Goal: Information Seeking & Learning: Learn about a topic

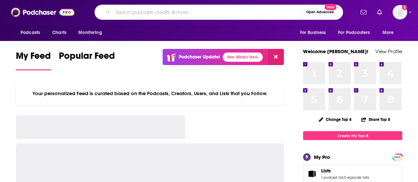
click at [177, 14] on input "Search podcasts, credits, & more..." at bounding box center [208, 12] width 191 height 11
click at [176, 16] on input "Life Examined" at bounding box center [202, 12] width 178 height 11
type input "Life Examined"
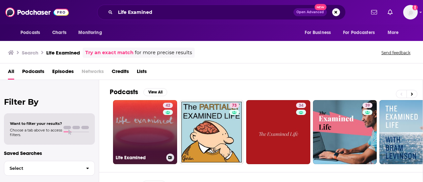
click at [146, 146] on link "42 Life Examined" at bounding box center [145, 132] width 64 height 64
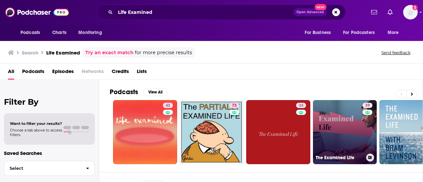
click at [346, 126] on link "39 The Examined Life" at bounding box center [345, 132] width 64 height 64
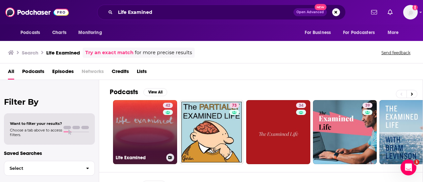
click at [148, 130] on link "42 Life Examined" at bounding box center [145, 132] width 64 height 64
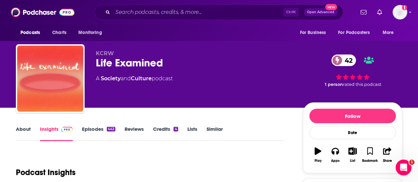
click at [21, 130] on link "About" at bounding box center [23, 133] width 15 height 15
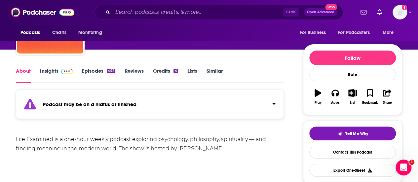
scroll to position [55, 0]
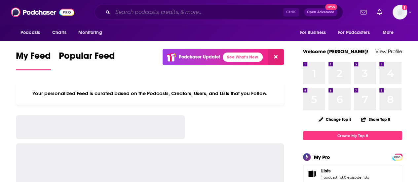
click at [179, 14] on input "Search podcasts, credits, & more..." at bounding box center [198, 12] width 171 height 11
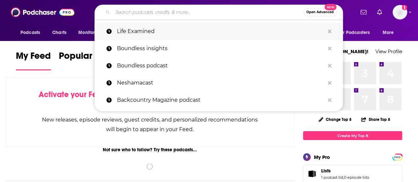
click at [138, 31] on p "Life Examined" at bounding box center [221, 31] width 208 height 17
type input "Life Examined"
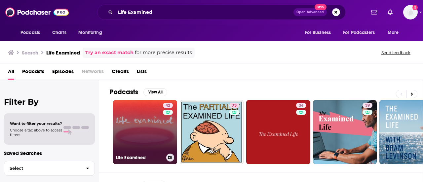
click at [135, 115] on link "42 Life Examined" at bounding box center [145, 132] width 64 height 64
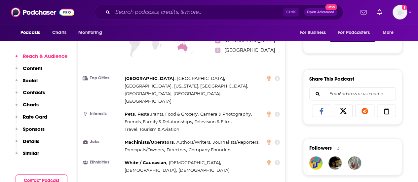
scroll to position [613, 0]
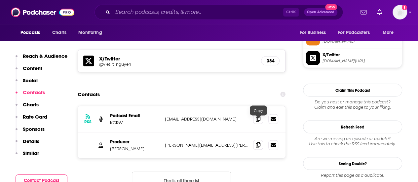
click at [259, 142] on icon at bounding box center [258, 144] width 5 height 5
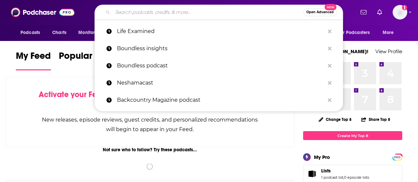
click at [176, 12] on input "Search podcasts, credits, & more..." at bounding box center [208, 12] width 191 height 11
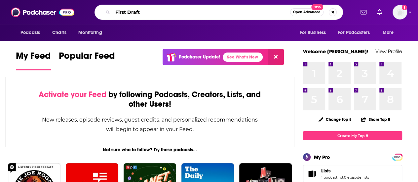
type input "First Draft"
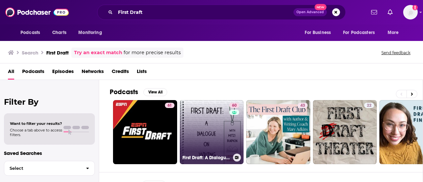
click at [228, 131] on link "60 First Draft: A Dialogue on Writing" at bounding box center [212, 132] width 64 height 64
